Goal: Information Seeking & Learning: Learn about a topic

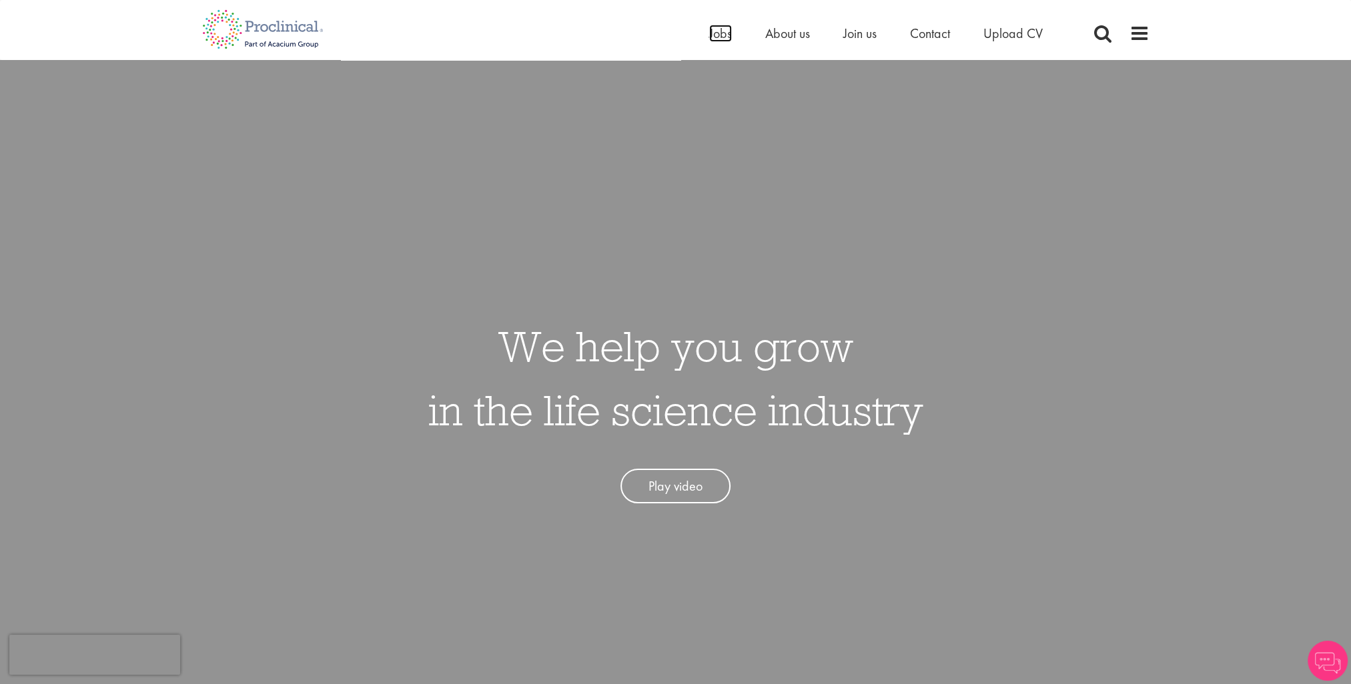
click at [718, 36] on span "Jobs" at bounding box center [720, 33] width 23 height 17
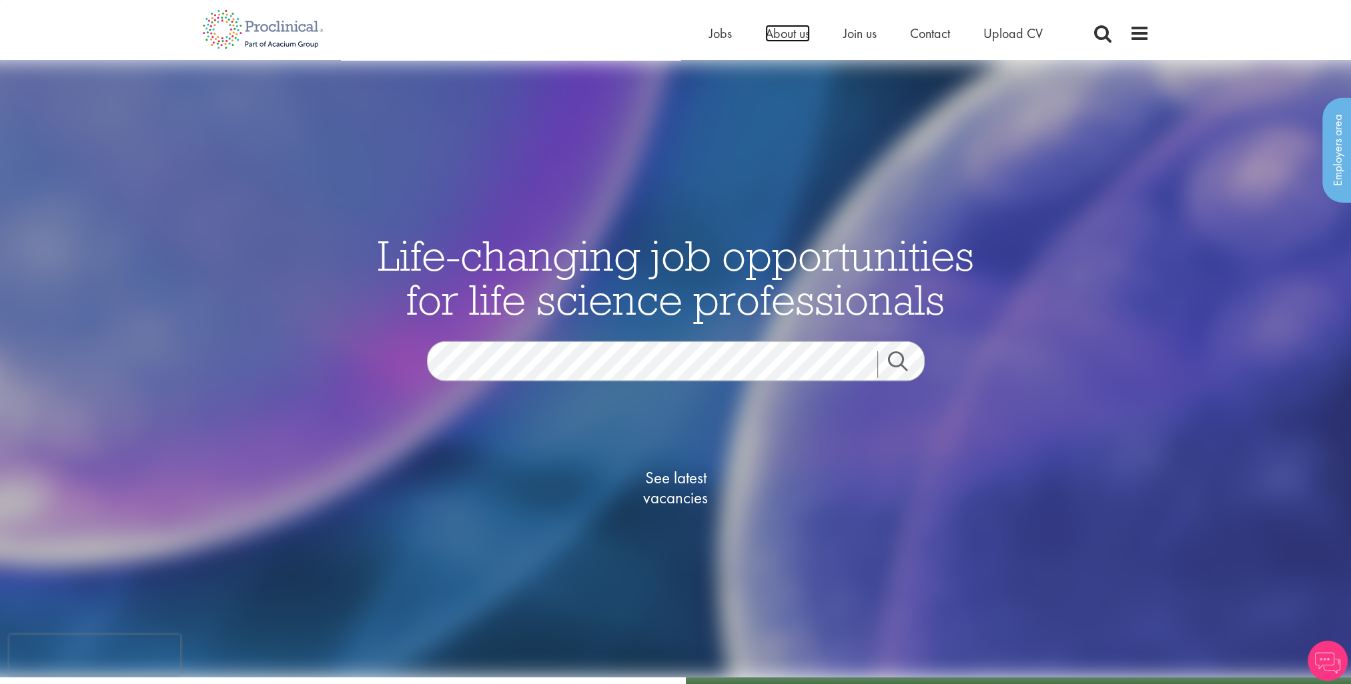
click at [787, 41] on span "About us" at bounding box center [787, 33] width 45 height 17
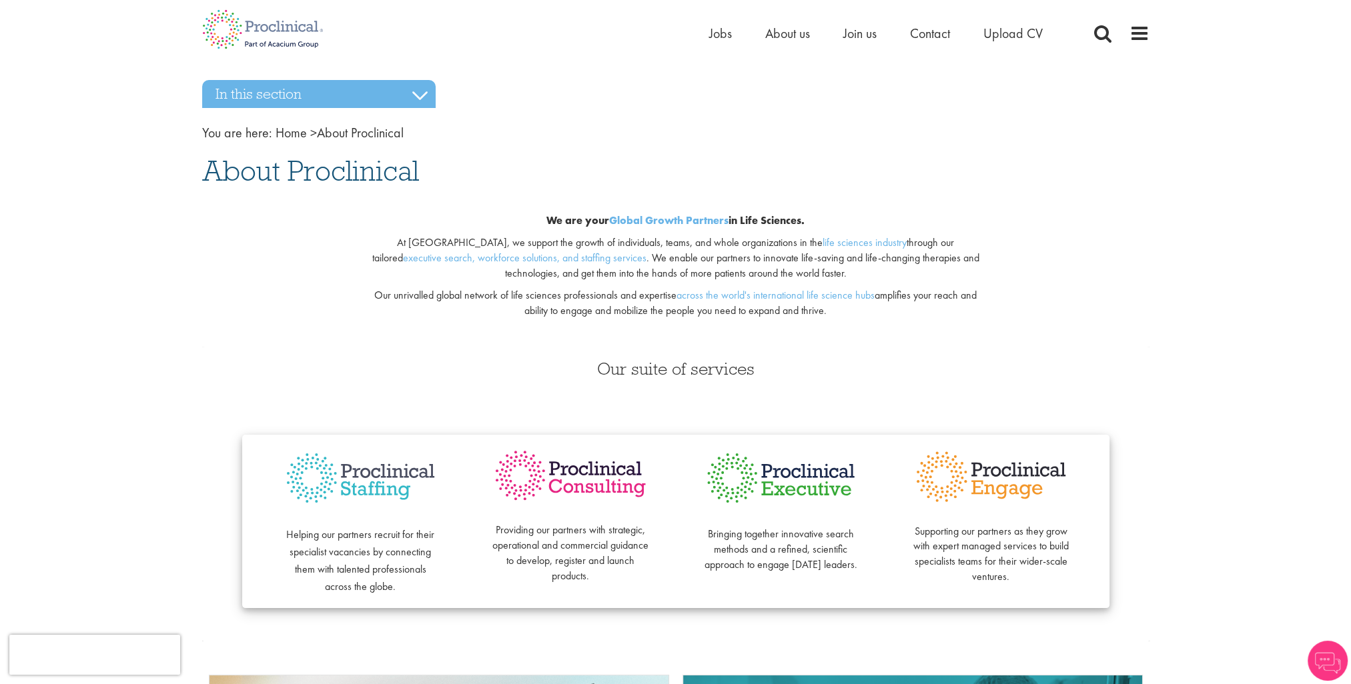
click at [420, 91] on h3 "In this section" at bounding box center [318, 94] width 233 height 28
click at [394, 380] on div "Our suite of services Helping our partners recruit for their specialist vacanci…" at bounding box center [675, 494] width 967 height 294
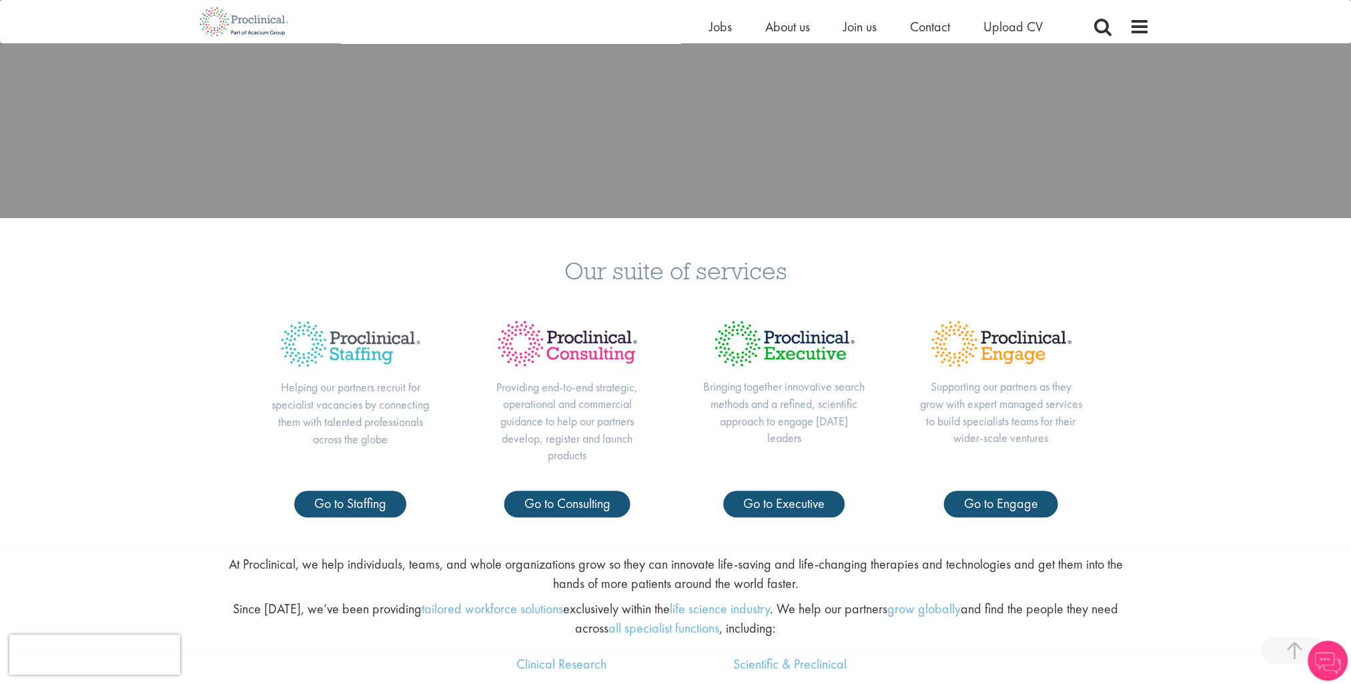
scroll to position [667, 0]
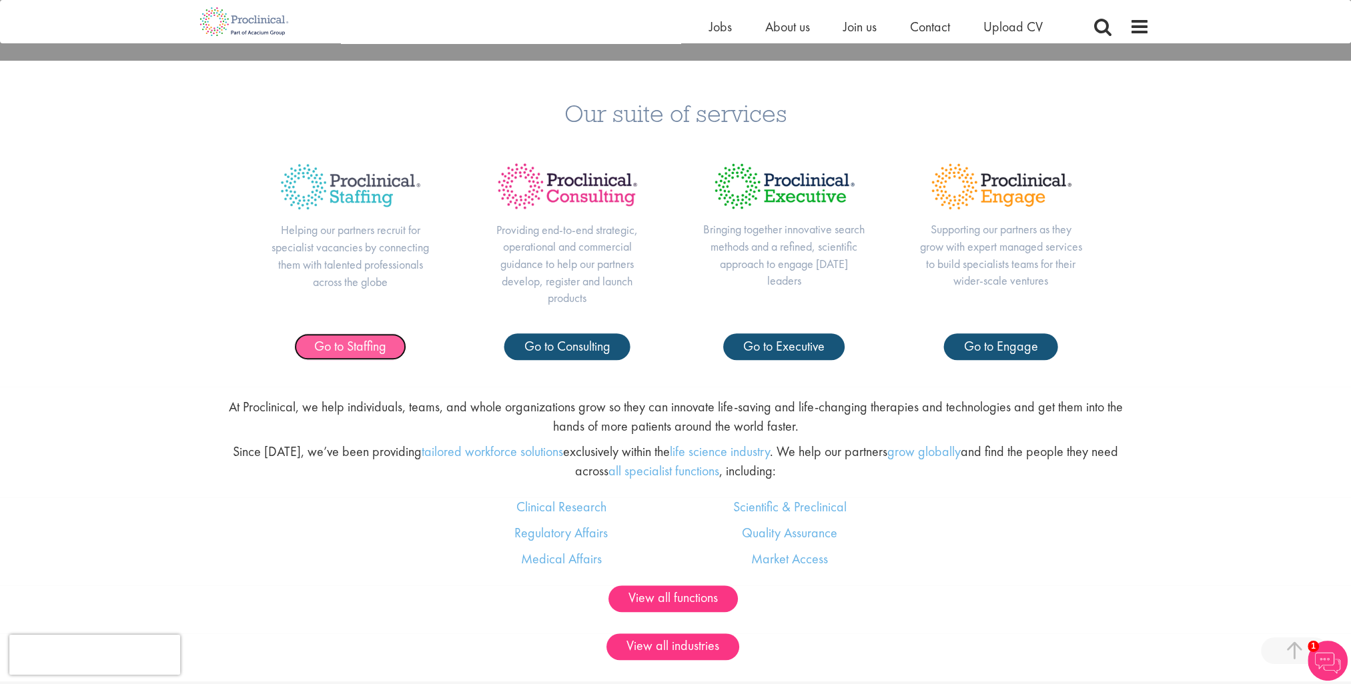
click at [359, 354] on span "Go to Staffing" at bounding box center [350, 345] width 72 height 17
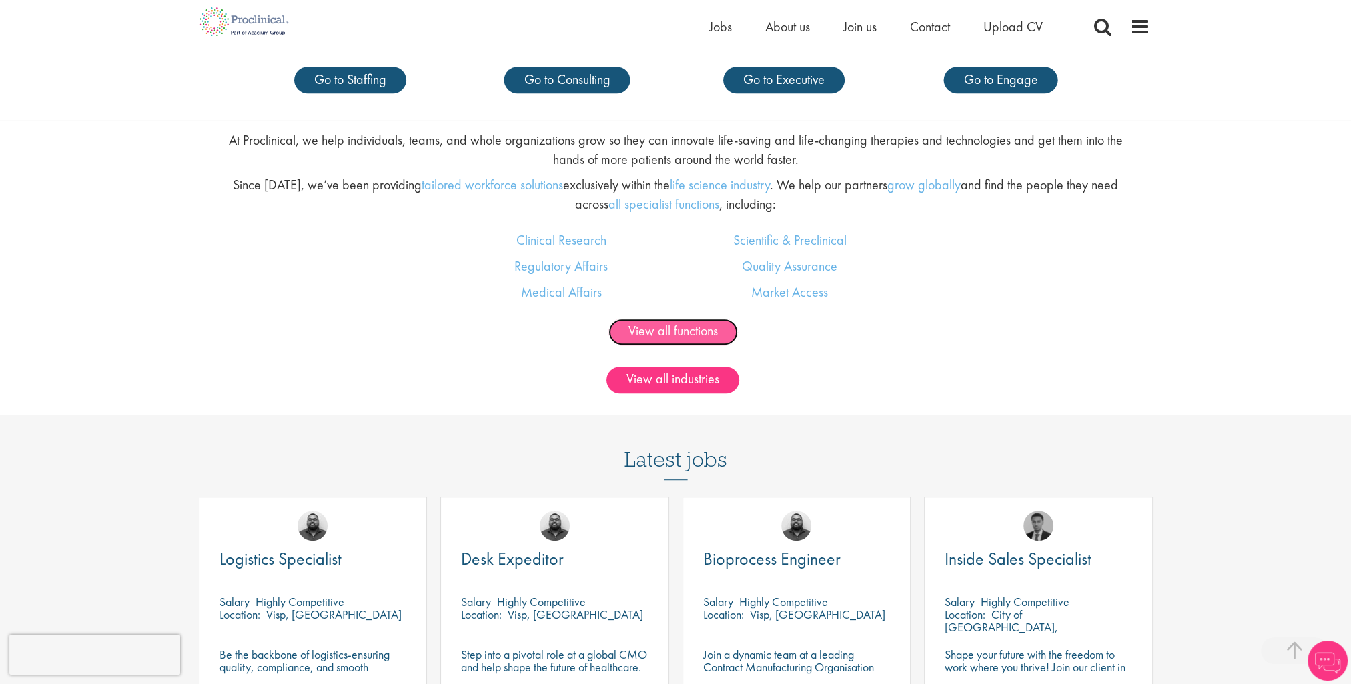
click at [712, 331] on link "View all functions" at bounding box center [672, 332] width 129 height 27
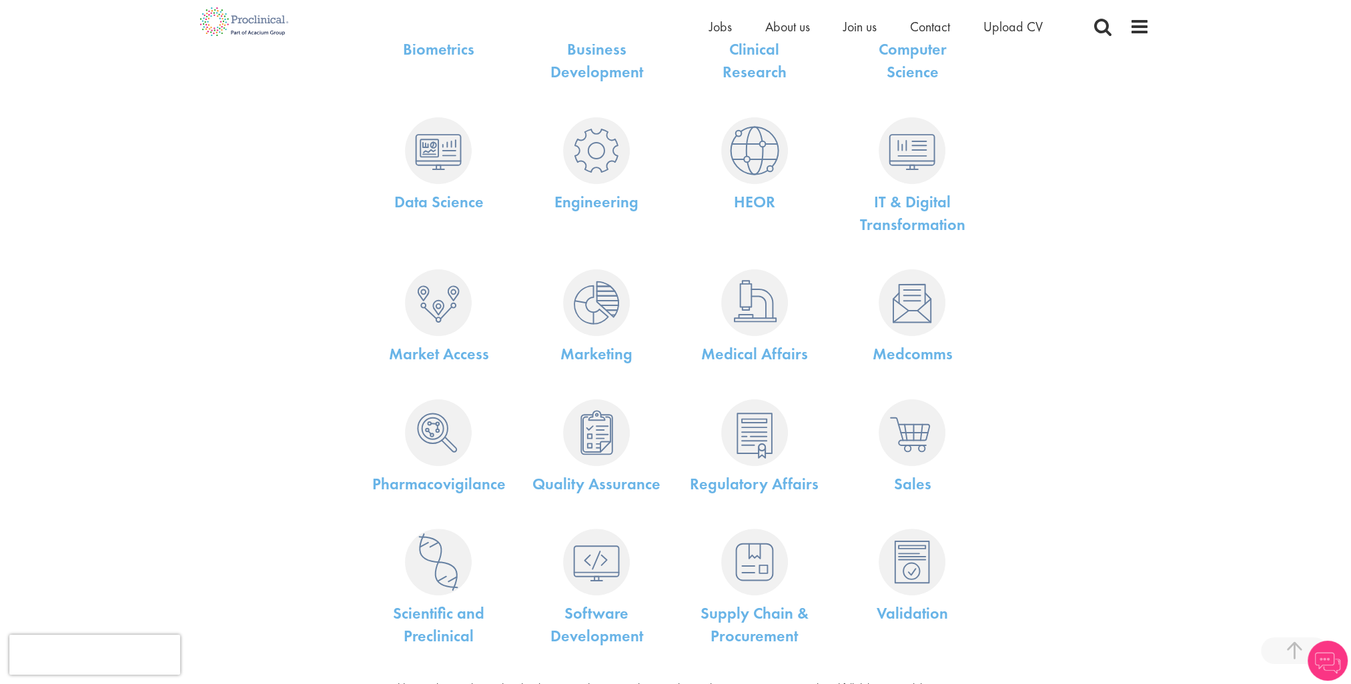
scroll to position [400, 0]
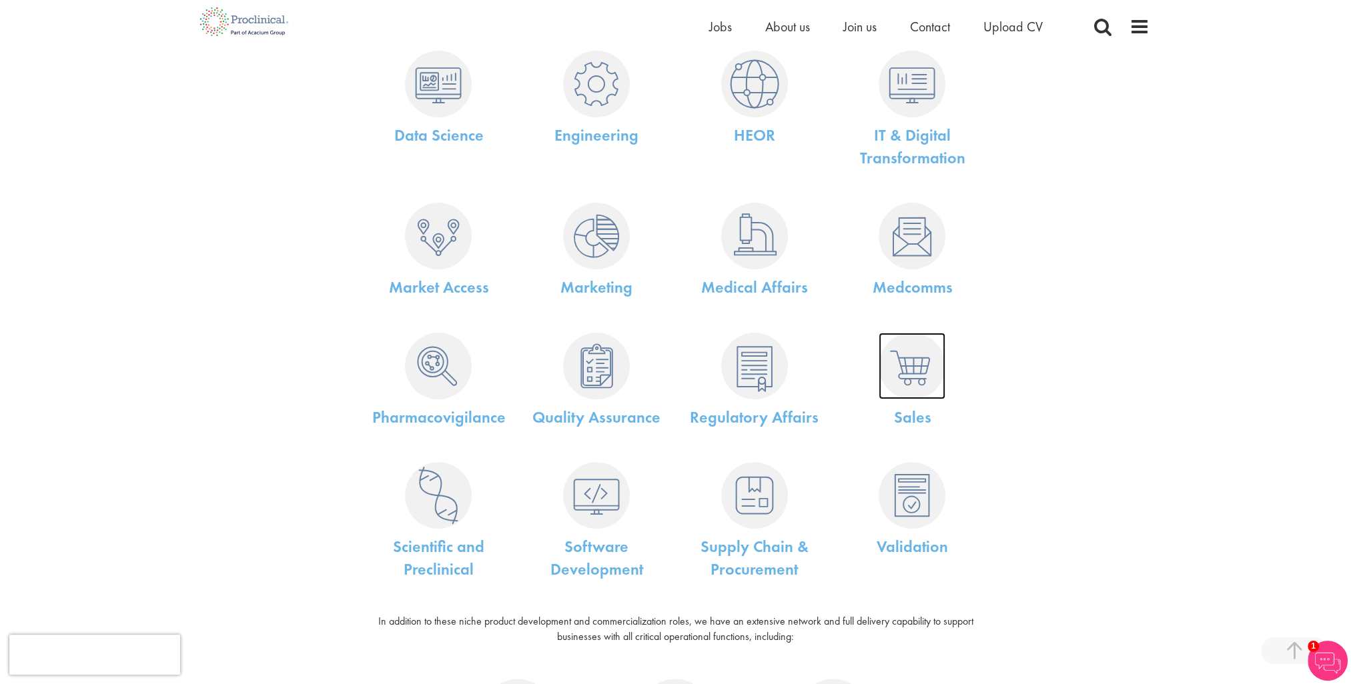
click at [910, 382] on img at bounding box center [911, 366] width 67 height 67
